Goal: Task Accomplishment & Management: Complete application form

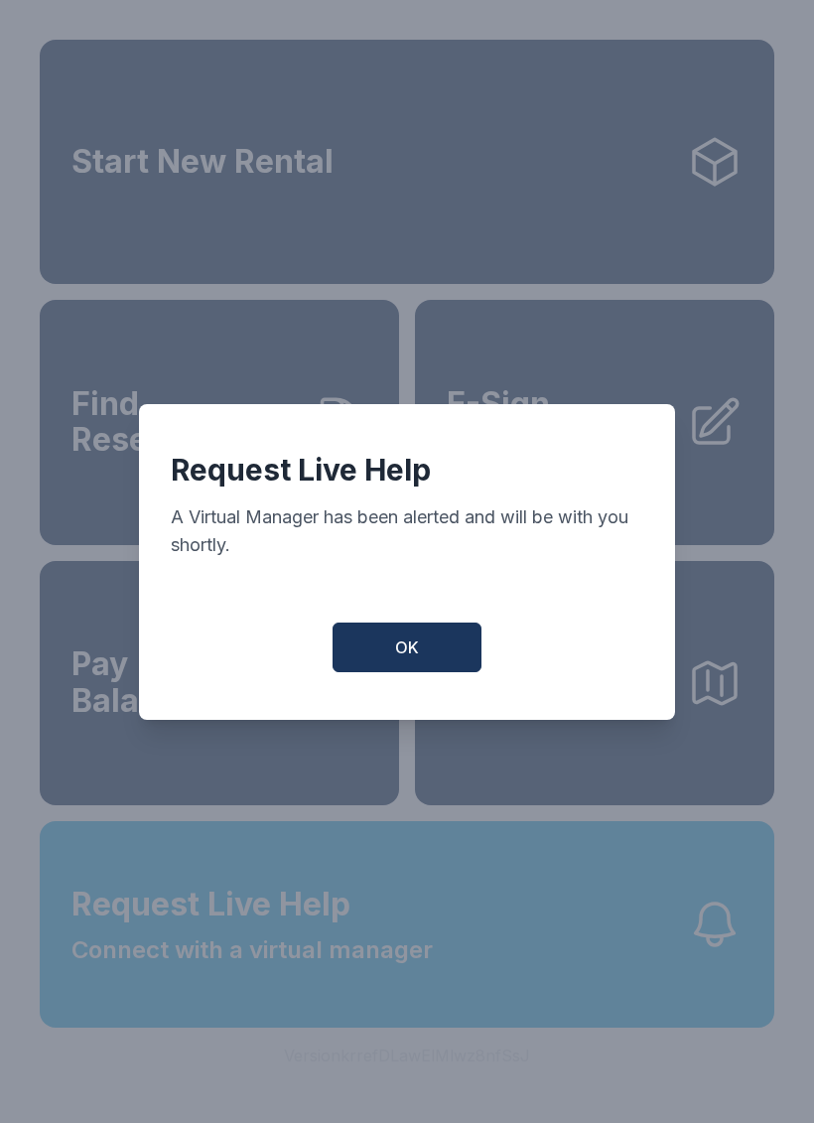
click at [457, 645] on button "OK" at bounding box center [407, 647] width 149 height 50
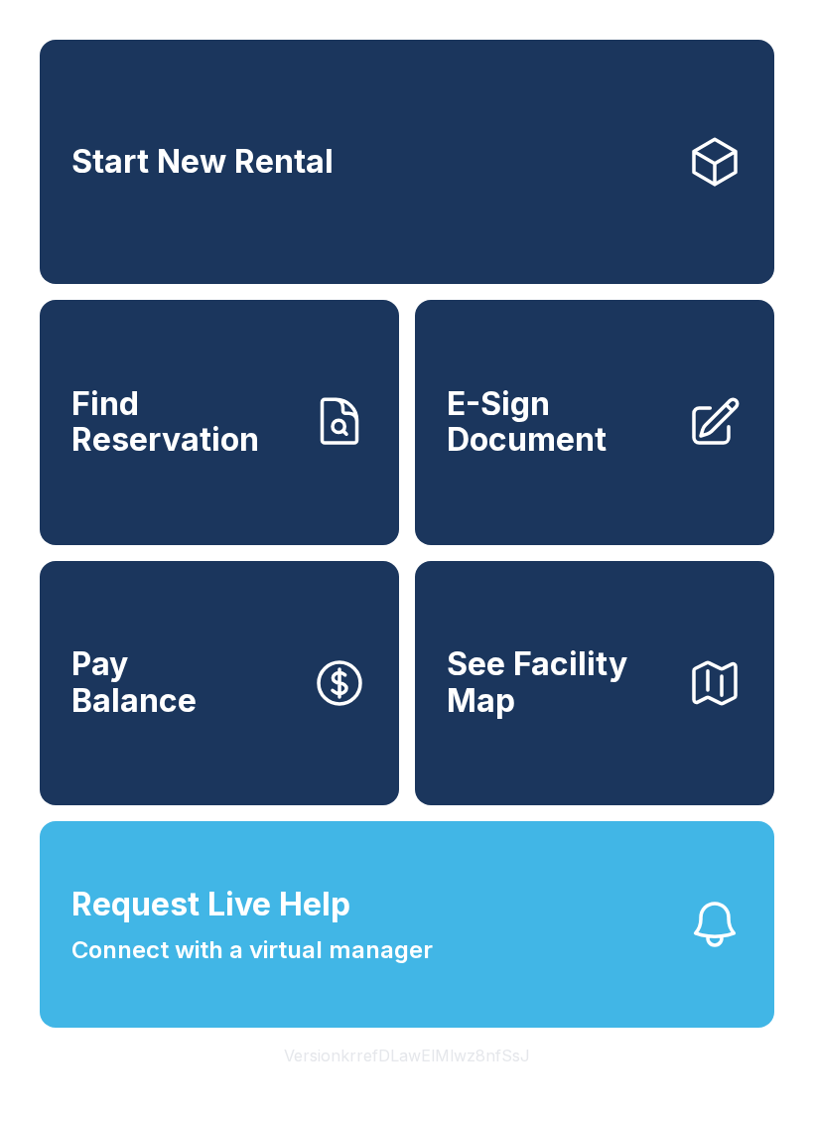
click at [597, 491] on link "E-Sign Document" at bounding box center [594, 422] width 359 height 244
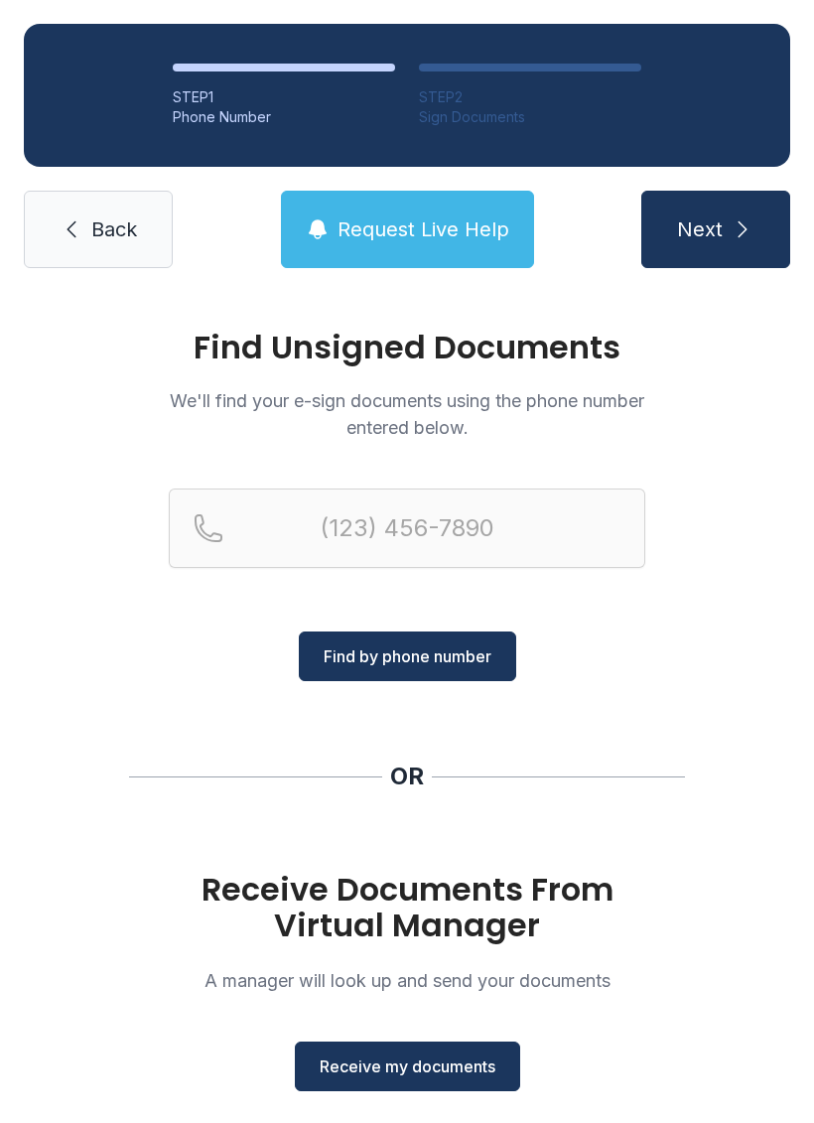
click at [442, 919] on h1 "Receive Documents From Virtual Manager" at bounding box center [407, 906] width 476 height 71
click at [423, 902] on h1 "Receive Documents From Virtual Manager" at bounding box center [407, 906] width 476 height 71
click at [424, 1061] on span "Receive my documents" at bounding box center [408, 1066] width 176 height 24
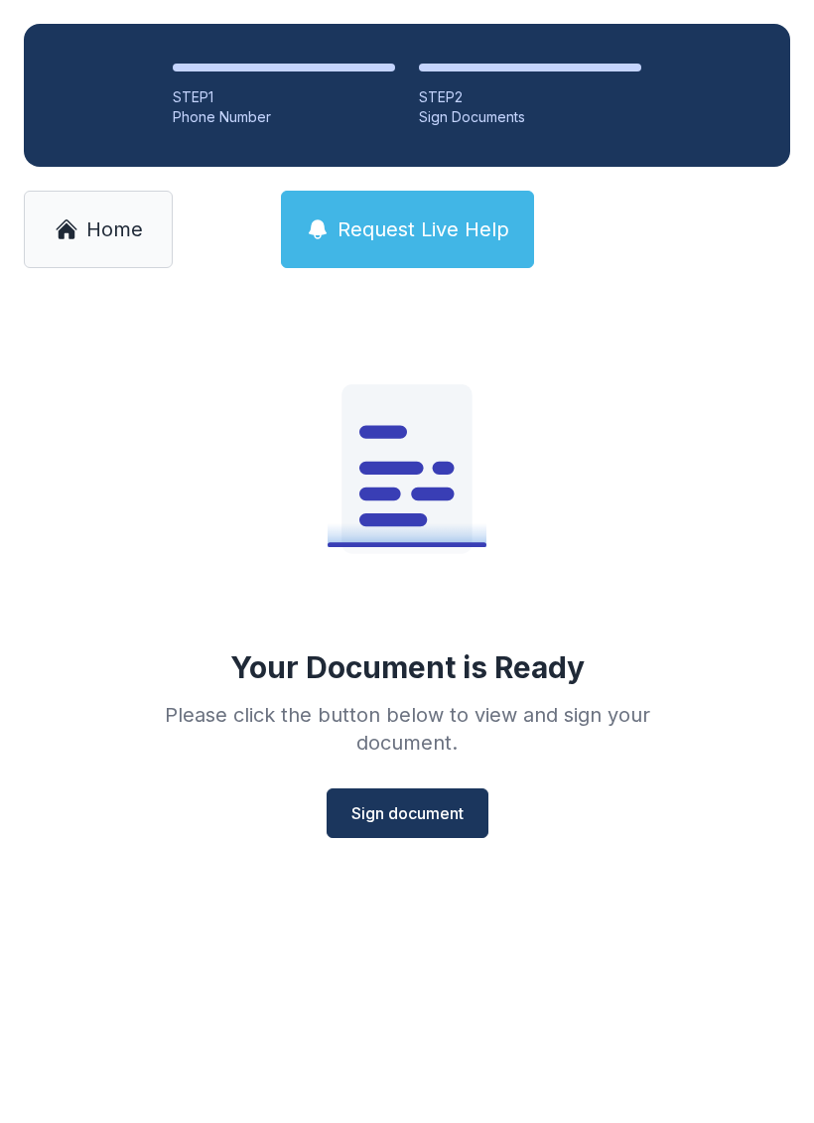
click at [410, 817] on span "Sign document" at bounding box center [407, 813] width 112 height 24
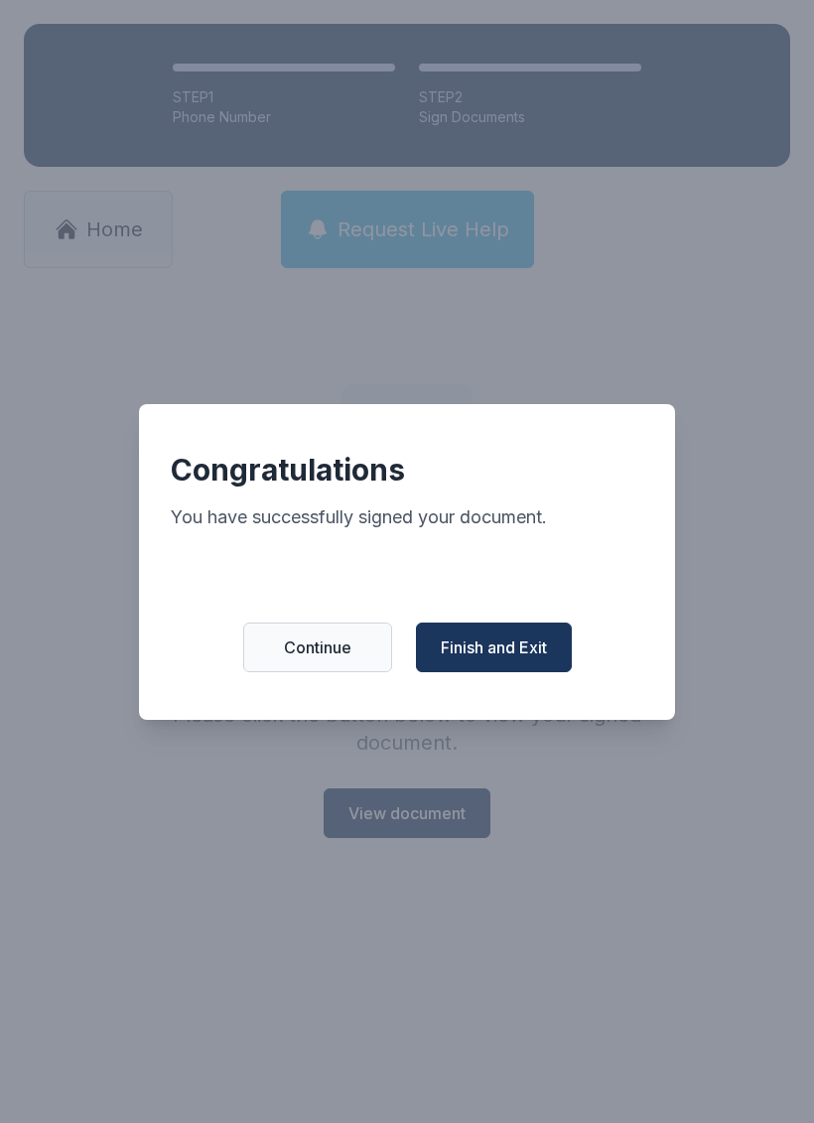
click at [533, 659] on span "Finish and Exit" at bounding box center [494, 647] width 106 height 24
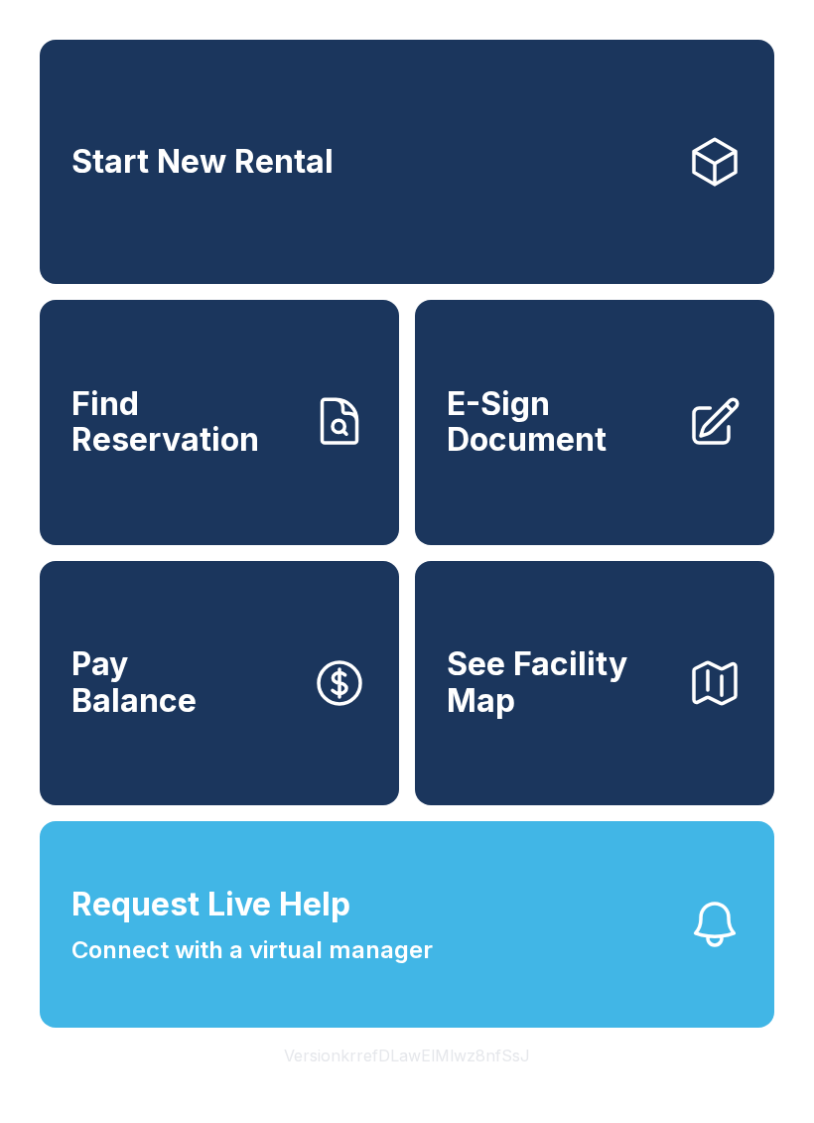
click at [604, 492] on link "E-Sign Document" at bounding box center [594, 422] width 359 height 244
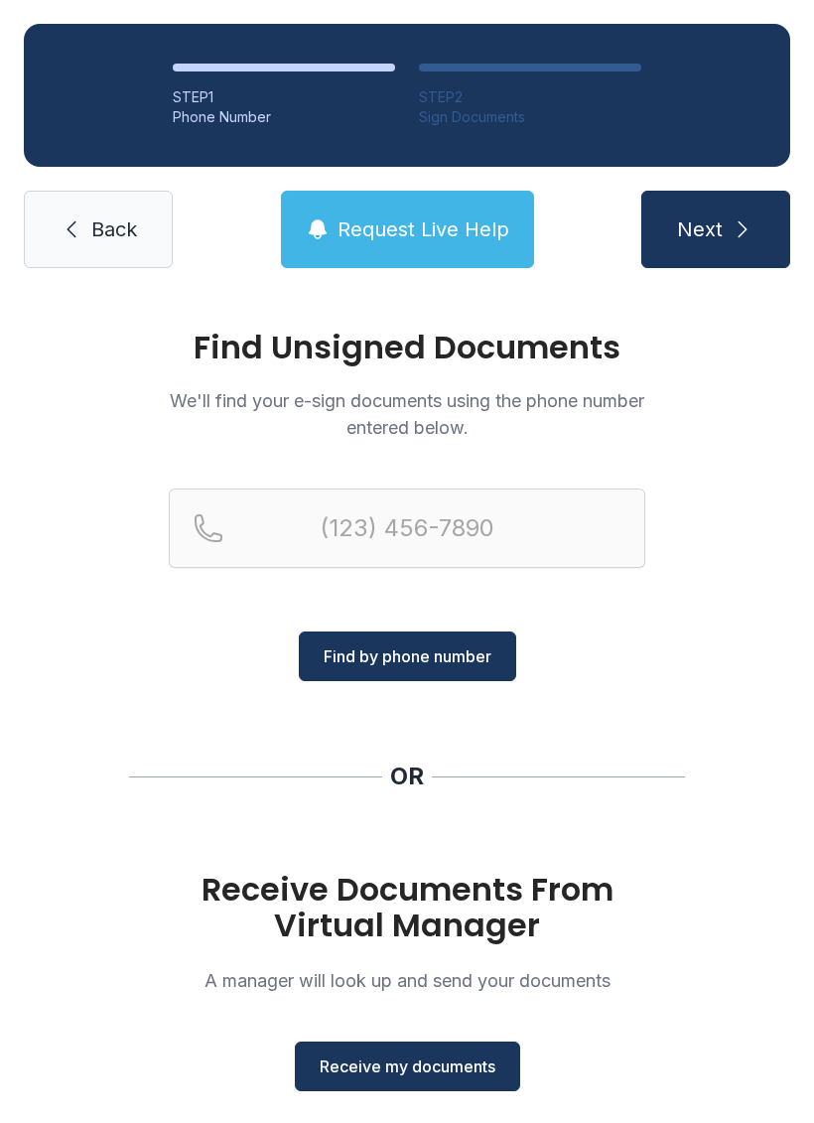
click at [420, 1060] on span "Receive my documents" at bounding box center [408, 1066] width 176 height 24
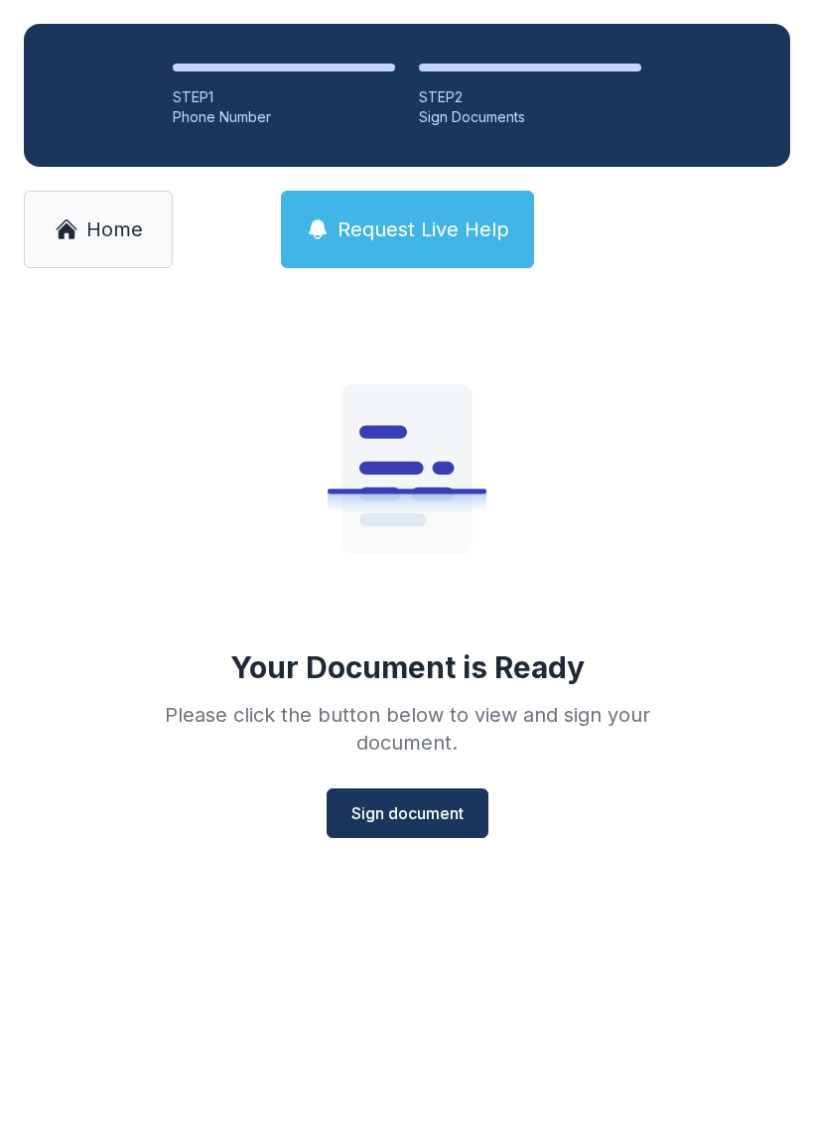
click at [412, 807] on span "Sign document" at bounding box center [407, 813] width 112 height 24
click at [457, 113] on div "Sign Documents" at bounding box center [530, 117] width 222 height 20
click at [118, 247] on link "Home" at bounding box center [98, 229] width 149 height 77
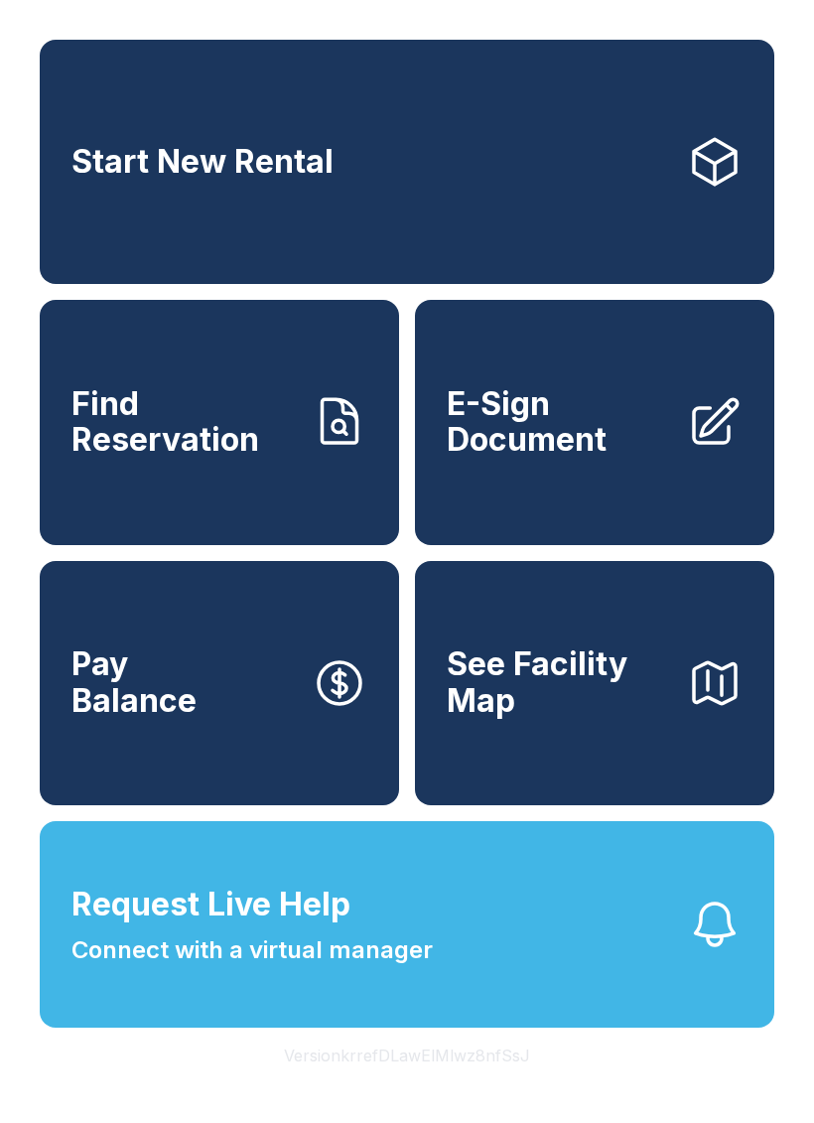
click at [607, 434] on span "E-Sign Document" at bounding box center [559, 422] width 224 height 72
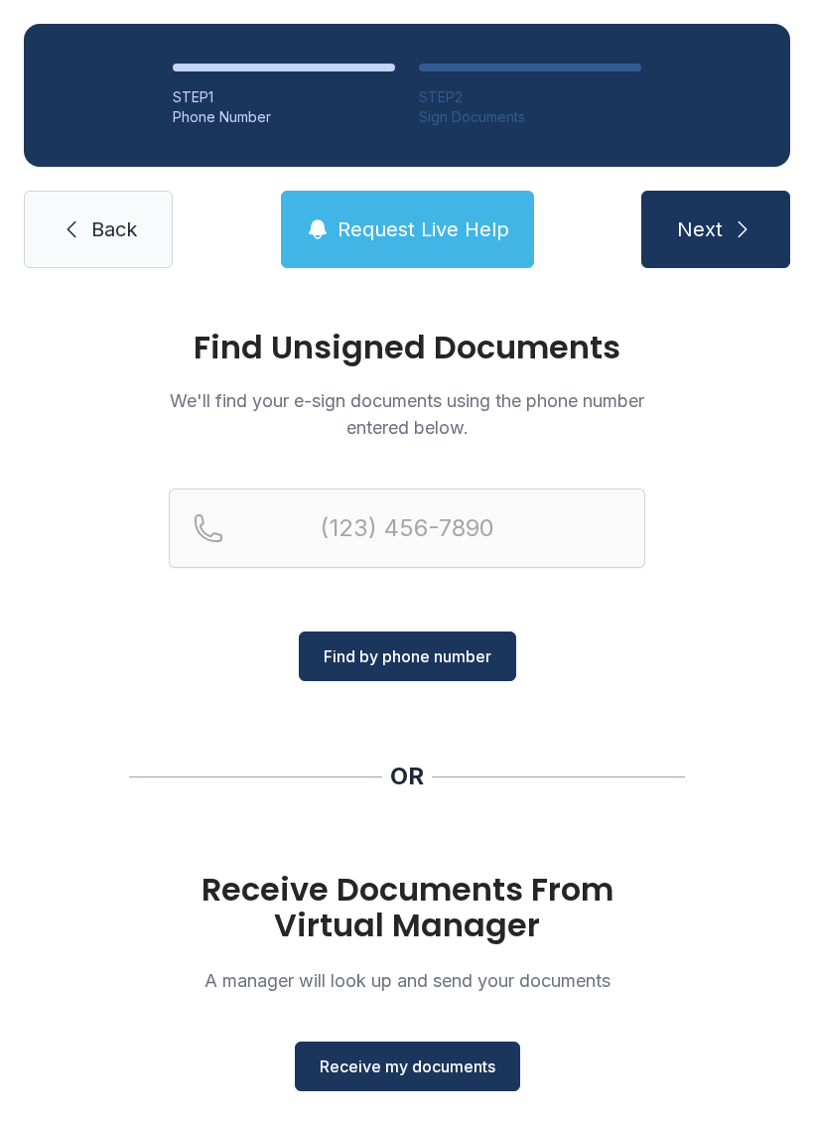
click at [392, 1082] on button "Receive my documents" at bounding box center [407, 1066] width 225 height 50
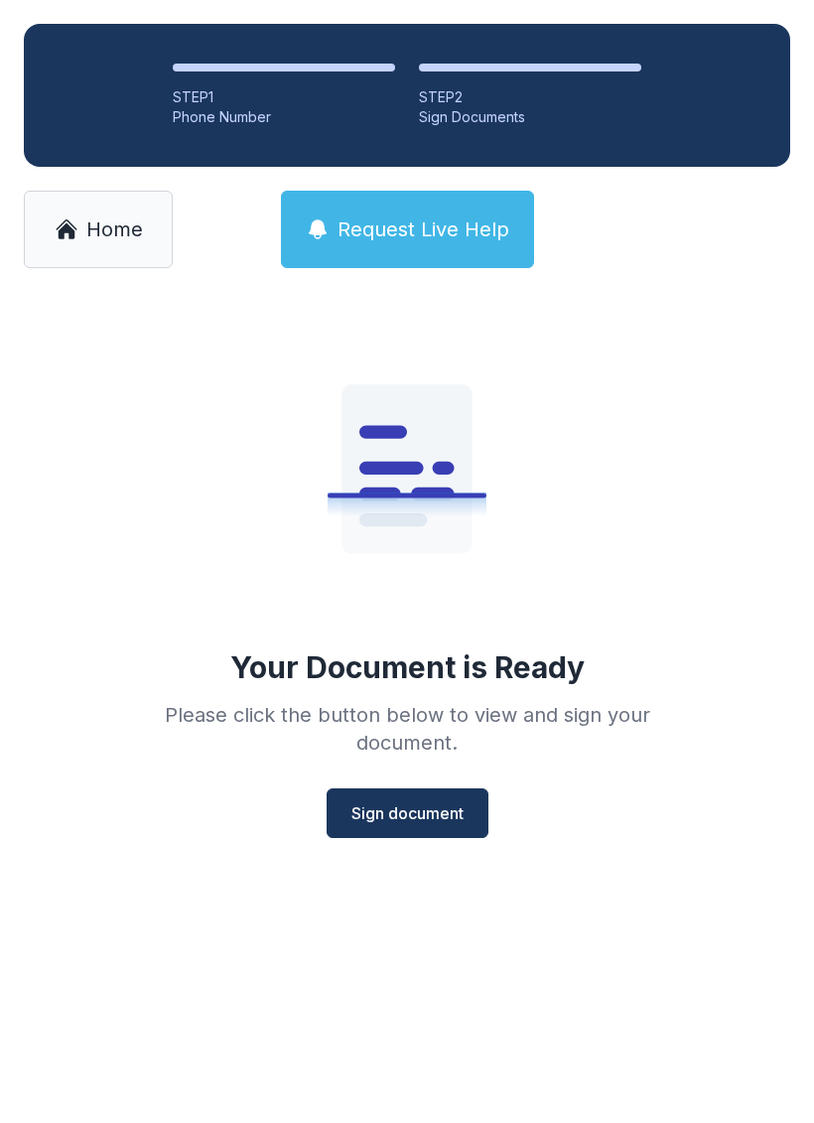
click at [450, 806] on span "Sign document" at bounding box center [407, 813] width 112 height 24
click at [124, 220] on span "Home" at bounding box center [114, 229] width 57 height 28
